Goal: Book appointment/travel/reservation

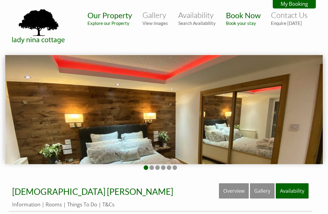
click at [297, 192] on link "Availability" at bounding box center [292, 190] width 33 height 15
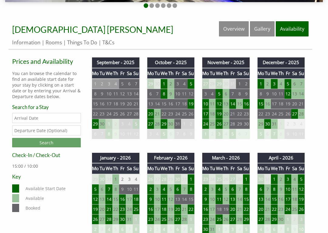
scroll to position [163, 0]
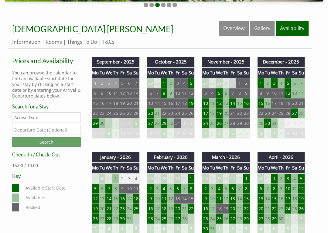
click at [205, 114] on td "17" at bounding box center [205, 114] width 7 height 10
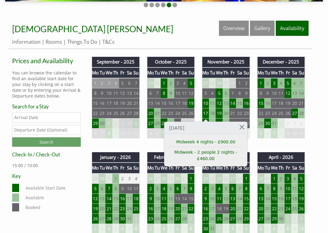
click at [214, 155] on link "Midweek - 2 people 2 nights - £460.00" at bounding box center [206, 155] width 75 height 13
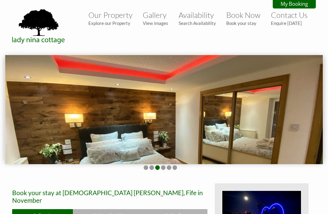
click at [159, 25] on small "View images" at bounding box center [156, 22] width 26 height 5
